Goal: Find specific page/section: Find specific page/section

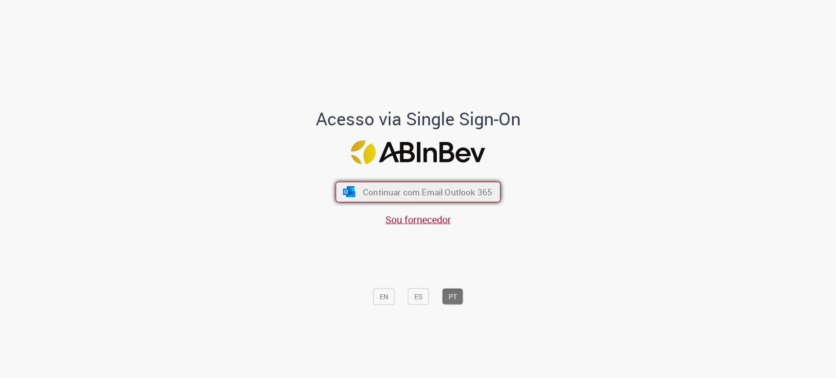
click at [396, 187] on span "Continuar com Email Outlook 365" at bounding box center [427, 192] width 129 height 11
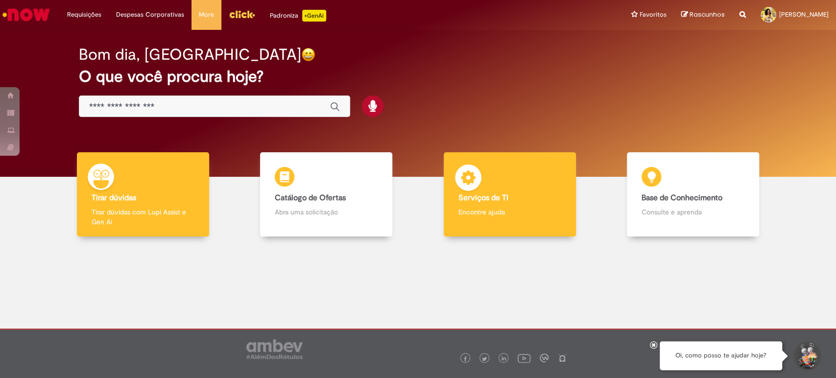
click at [499, 191] on div "Serviços de TI Serviços de TI Encontre ajuda" at bounding box center [510, 194] width 132 height 85
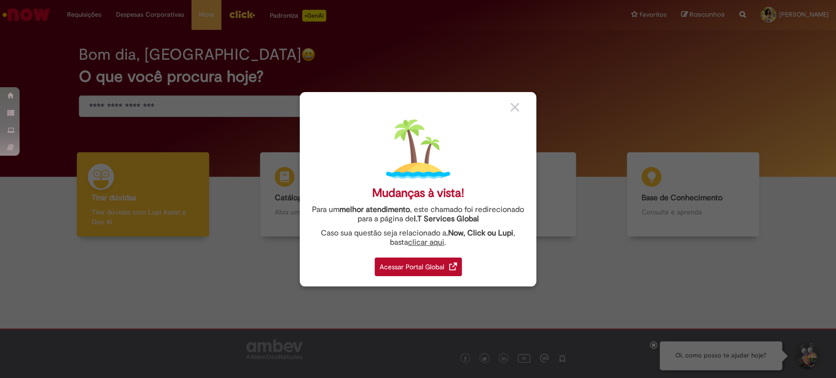
click at [407, 262] on div "Acessar Portal Global" at bounding box center [418, 267] width 87 height 19
